Goal: Transaction & Acquisition: Book appointment/travel/reservation

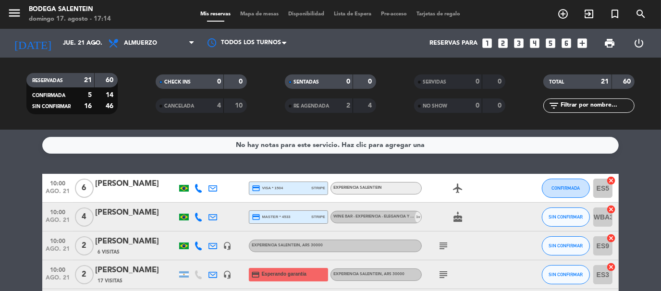
click at [504, 41] on icon "looks_two" at bounding box center [503, 43] width 12 height 12
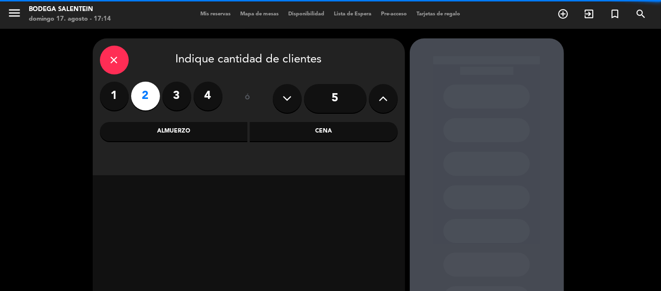
click at [141, 100] on label "2" at bounding box center [145, 96] width 29 height 29
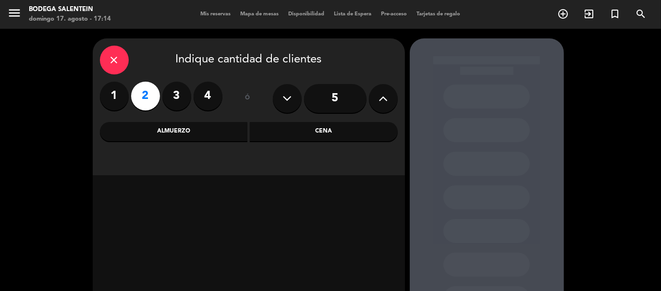
click at [146, 129] on div "Almuerzo" at bounding box center [174, 131] width 148 height 19
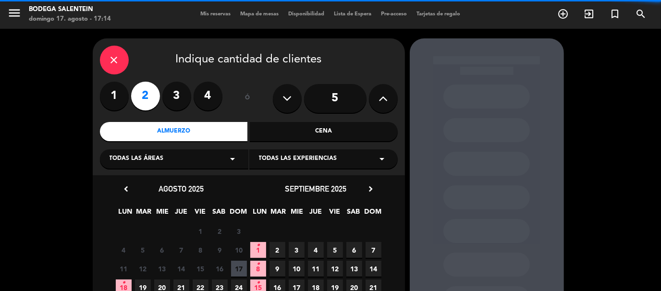
click at [382, 159] on icon "arrow_drop_down" at bounding box center [382, 159] width 12 height 12
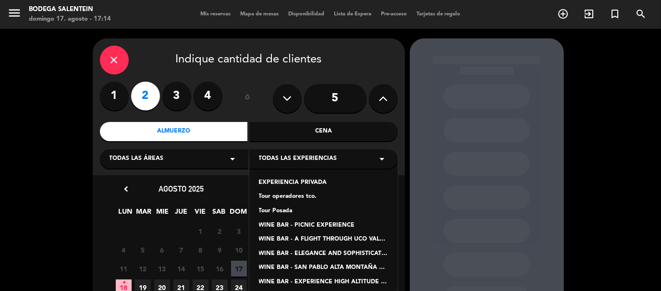
click at [273, 209] on div "Tour Posada" at bounding box center [323, 211] width 129 height 10
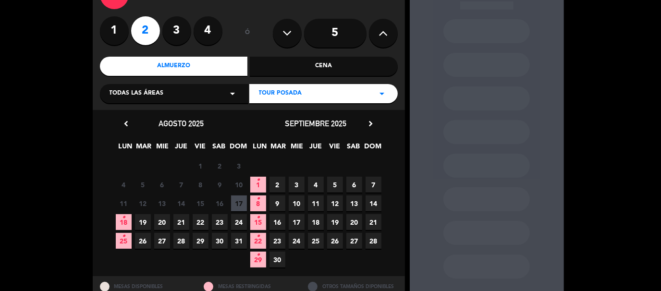
scroll to position [96, 0]
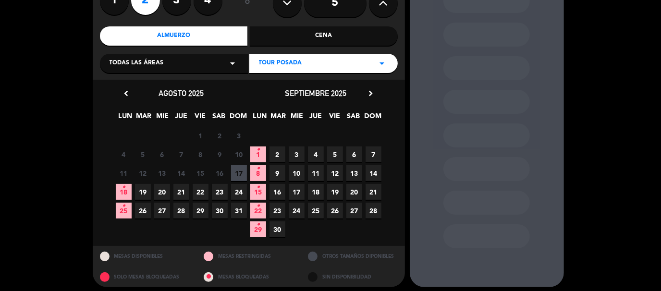
click at [370, 94] on icon "chevron_right" at bounding box center [371, 93] width 10 height 10
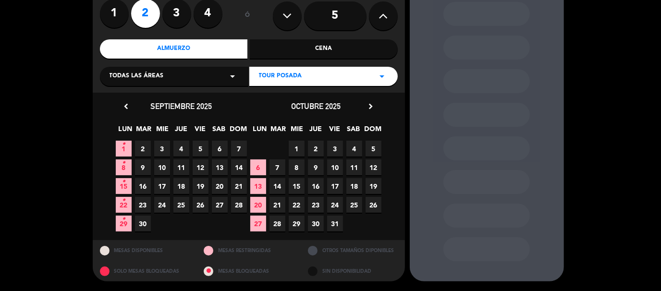
scroll to position [82, 0]
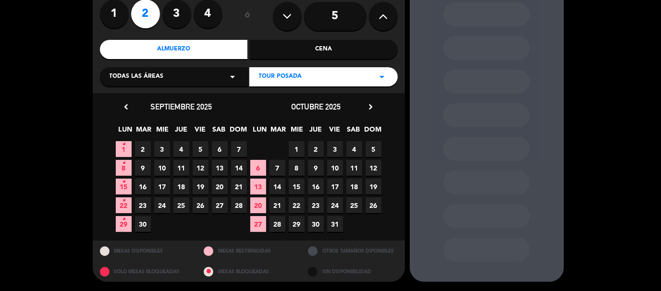
click at [293, 149] on span "1" at bounding box center [297, 149] width 16 height 16
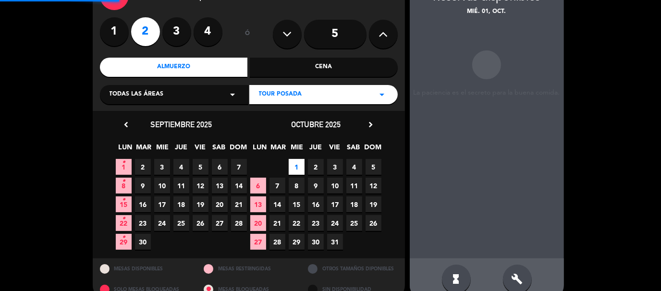
scroll to position [38, 0]
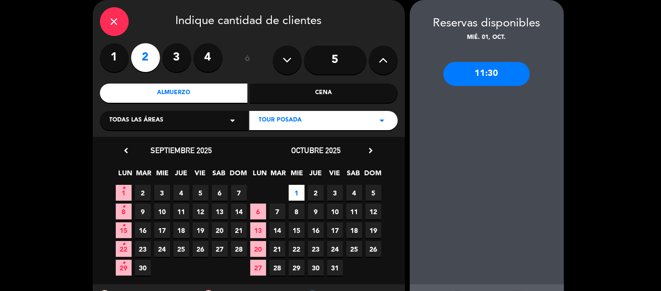
click at [518, 76] on div "11:30" at bounding box center [486, 74] width 86 height 24
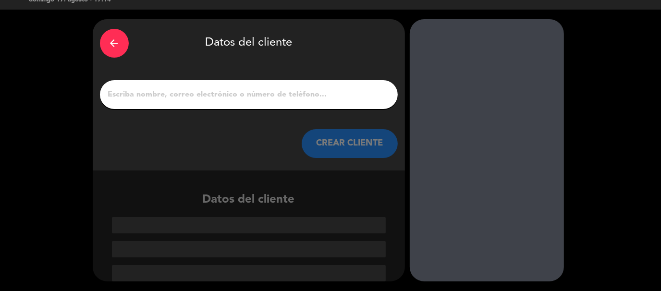
scroll to position [19, 0]
click at [190, 93] on input "1" at bounding box center [248, 94] width 283 height 13
paste input "[PERSON_NAME]"
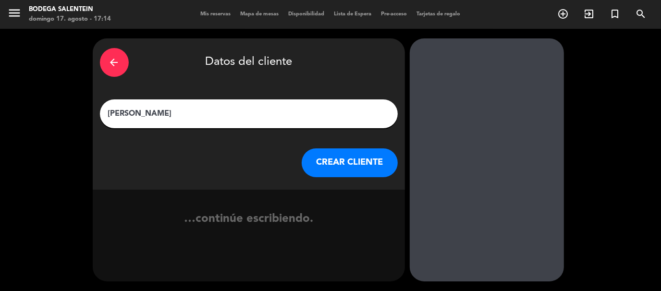
scroll to position [0, 0]
type input "[PERSON_NAME]"
click at [348, 158] on button "CREAR CLIENTE" at bounding box center [350, 162] width 96 height 29
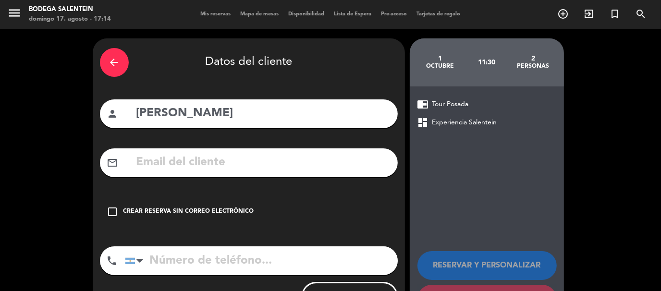
click at [111, 212] on icon "check_box_outline_blank" at bounding box center [113, 212] width 12 height 12
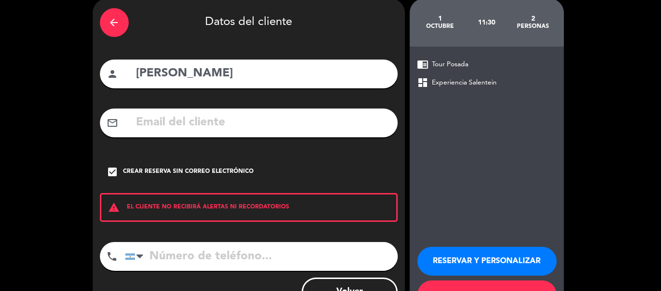
scroll to position [79, 0]
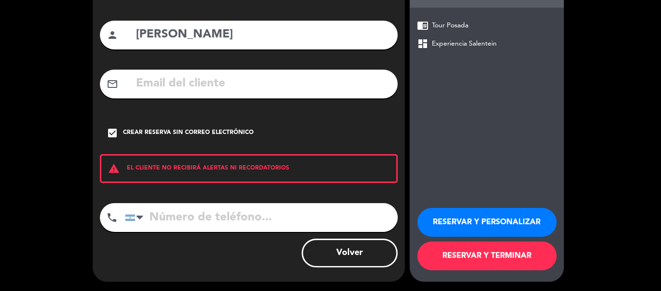
click at [510, 257] on button "RESERVAR Y TERMINAR" at bounding box center [486, 256] width 139 height 29
